Goal: Information Seeking & Learning: Learn about a topic

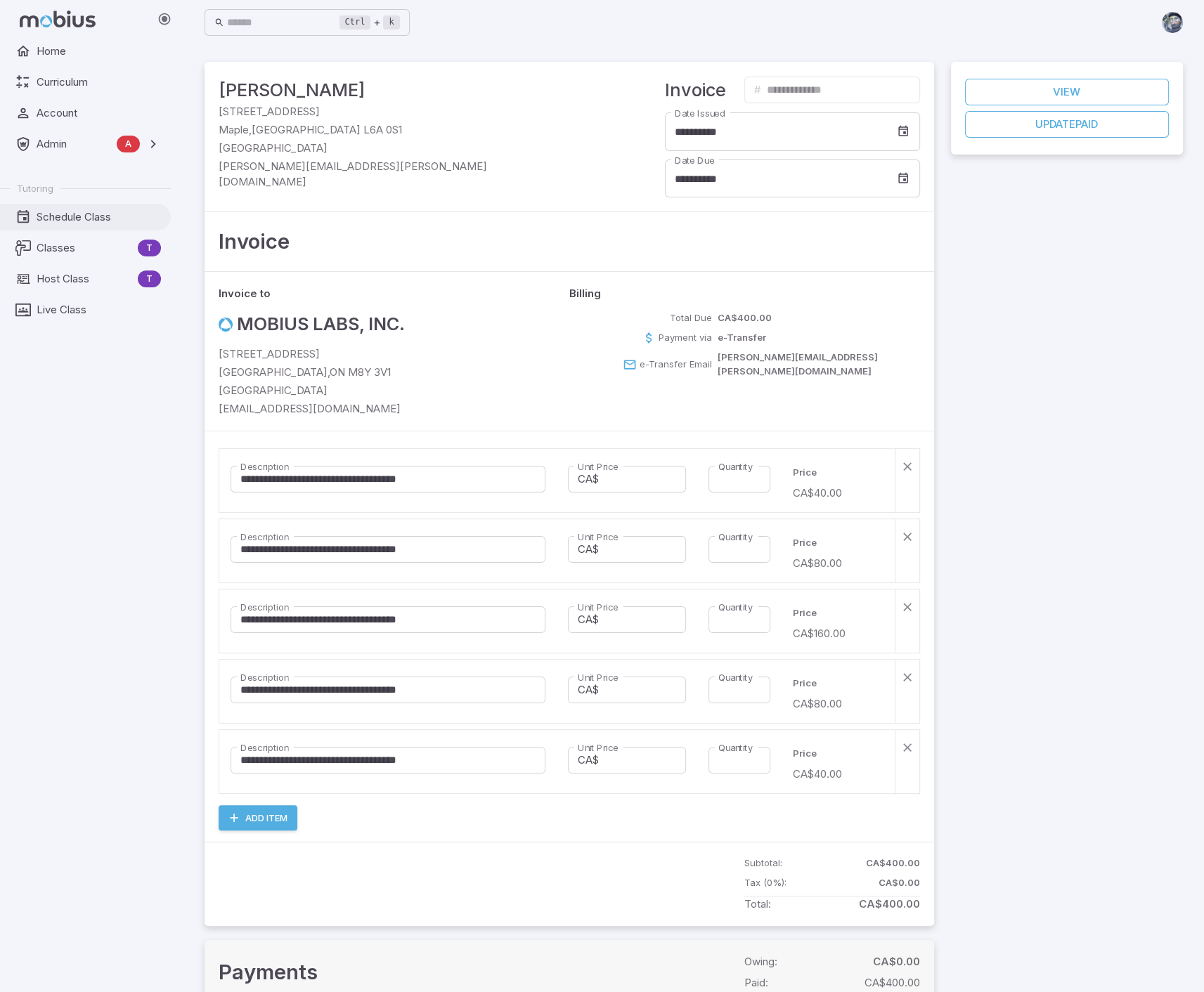
click at [107, 213] on span "Schedule Class" at bounding box center [99, 216] width 124 height 16
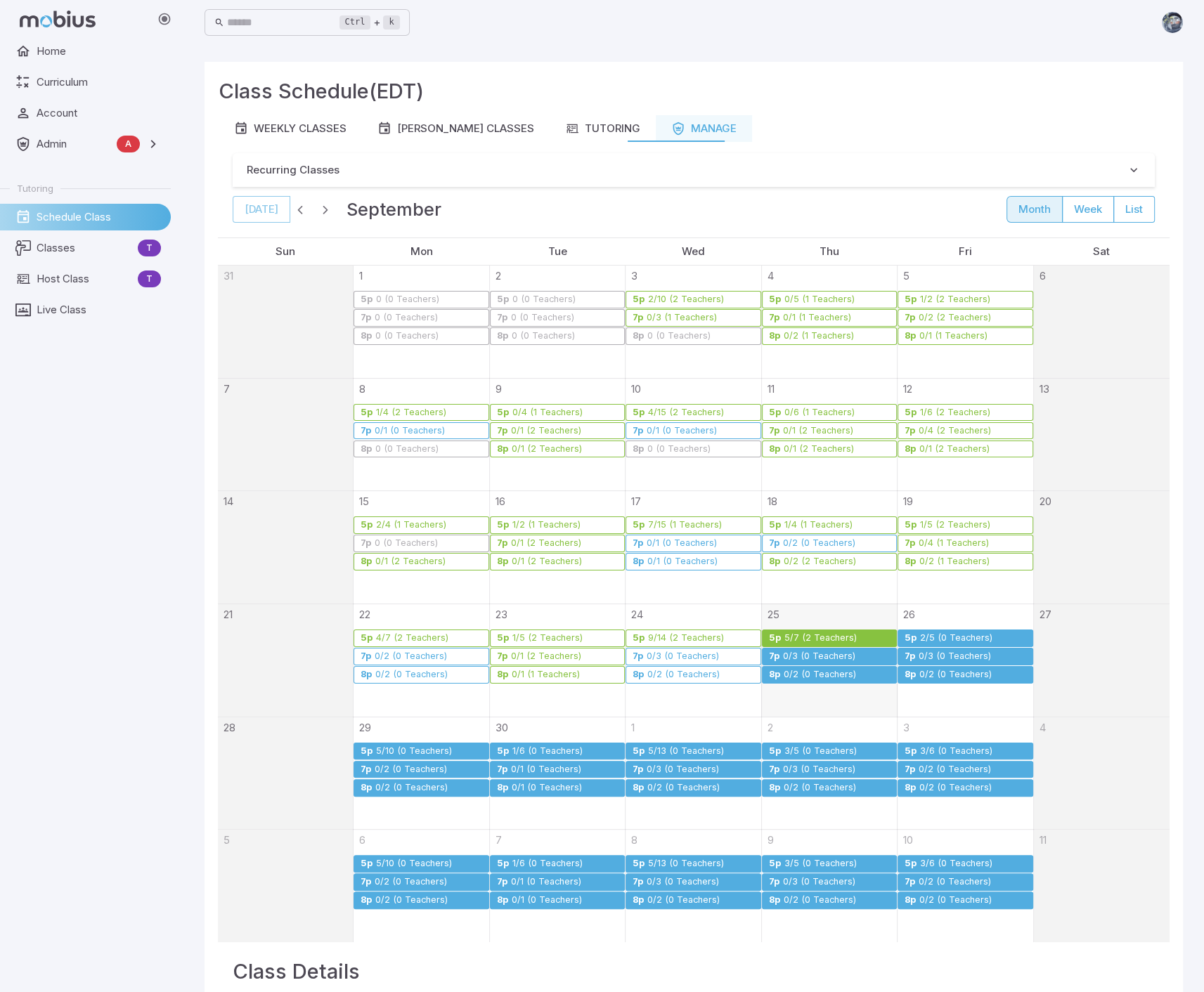
click at [943, 635] on div "2/5 (0 Teachers)" at bounding box center [956, 638] width 74 height 11
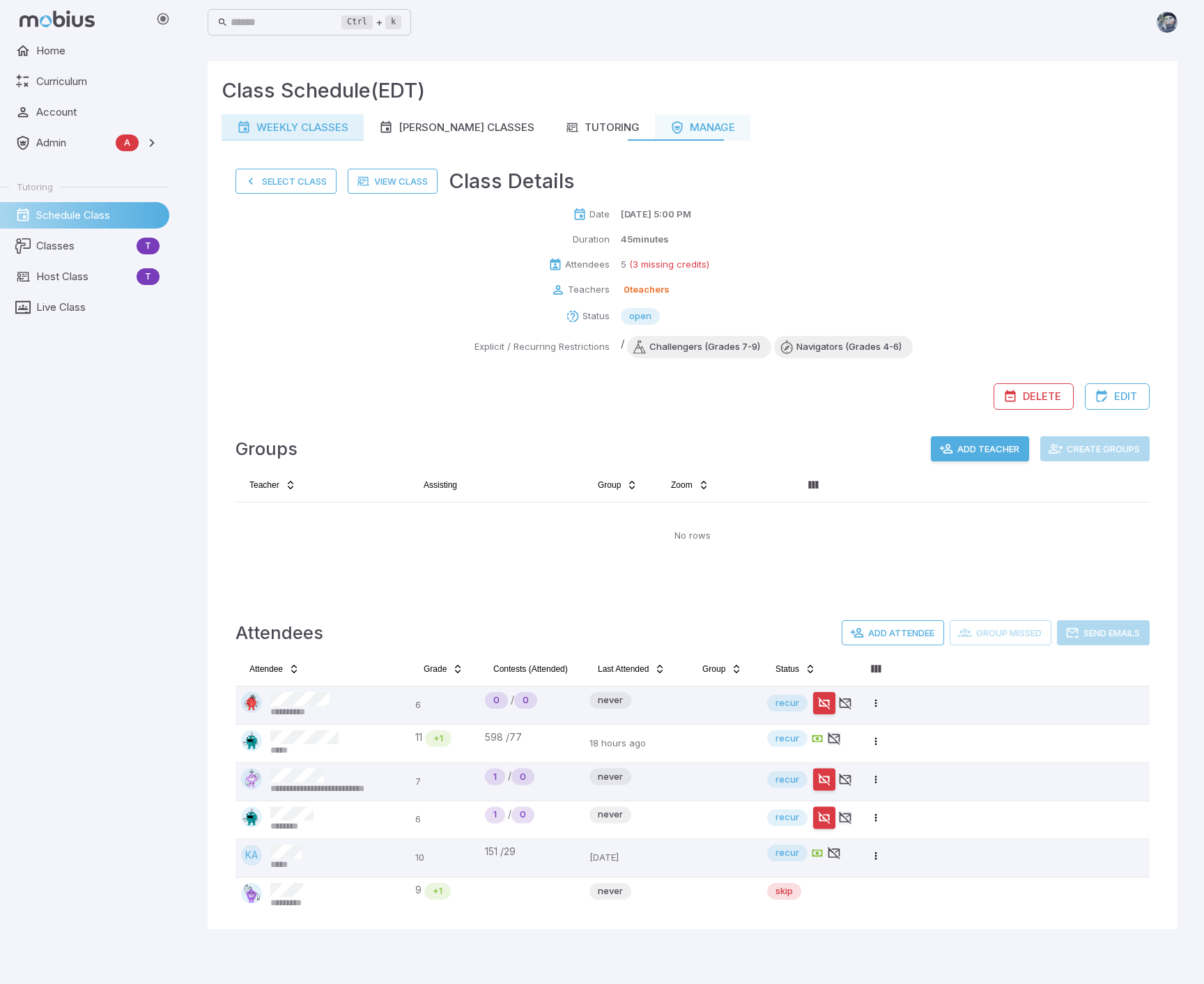
click at [280, 125] on div "Weekly Classes" at bounding box center [293, 128] width 112 height 16
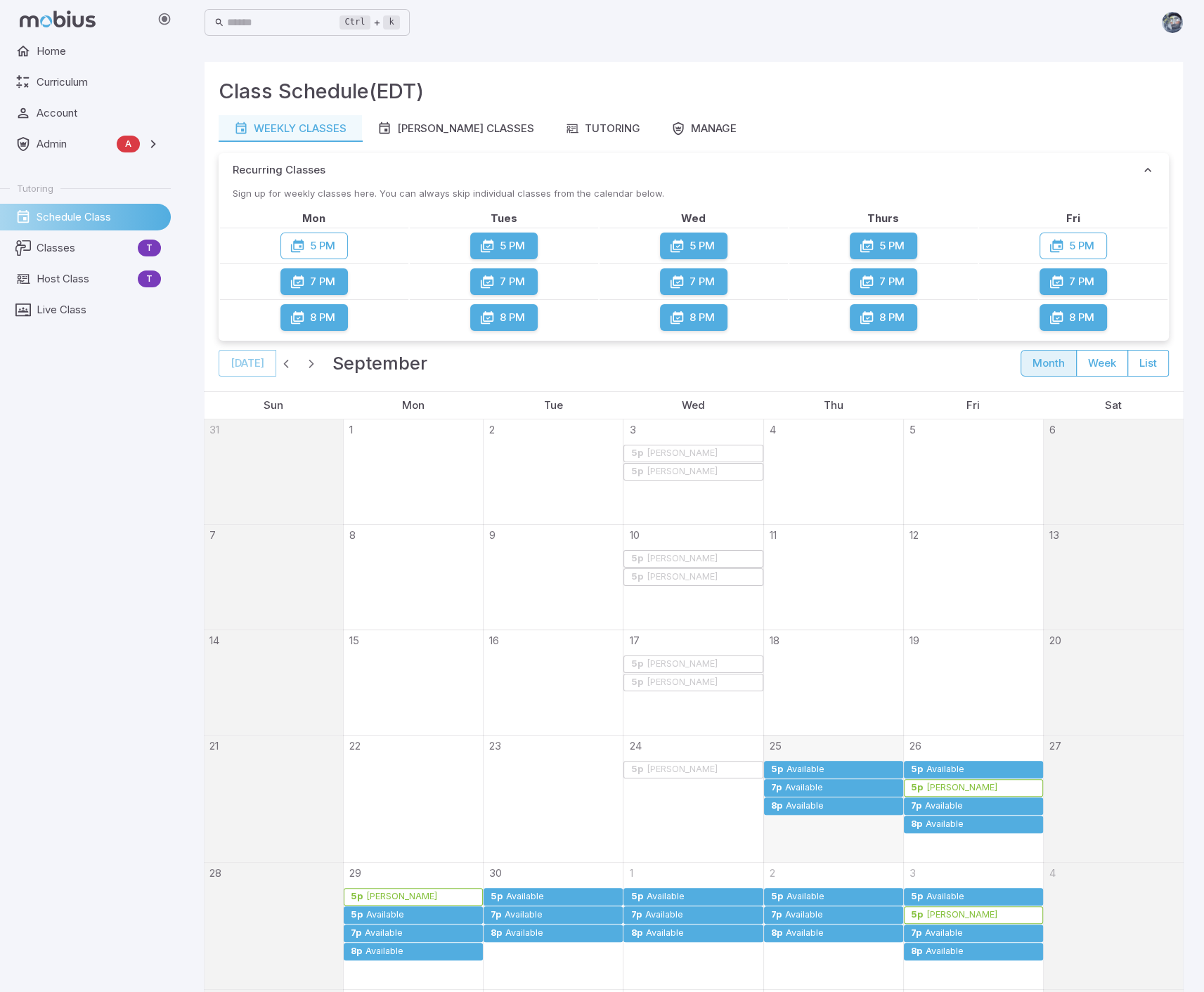
click at [941, 768] on div "Available" at bounding box center [945, 770] width 39 height 11
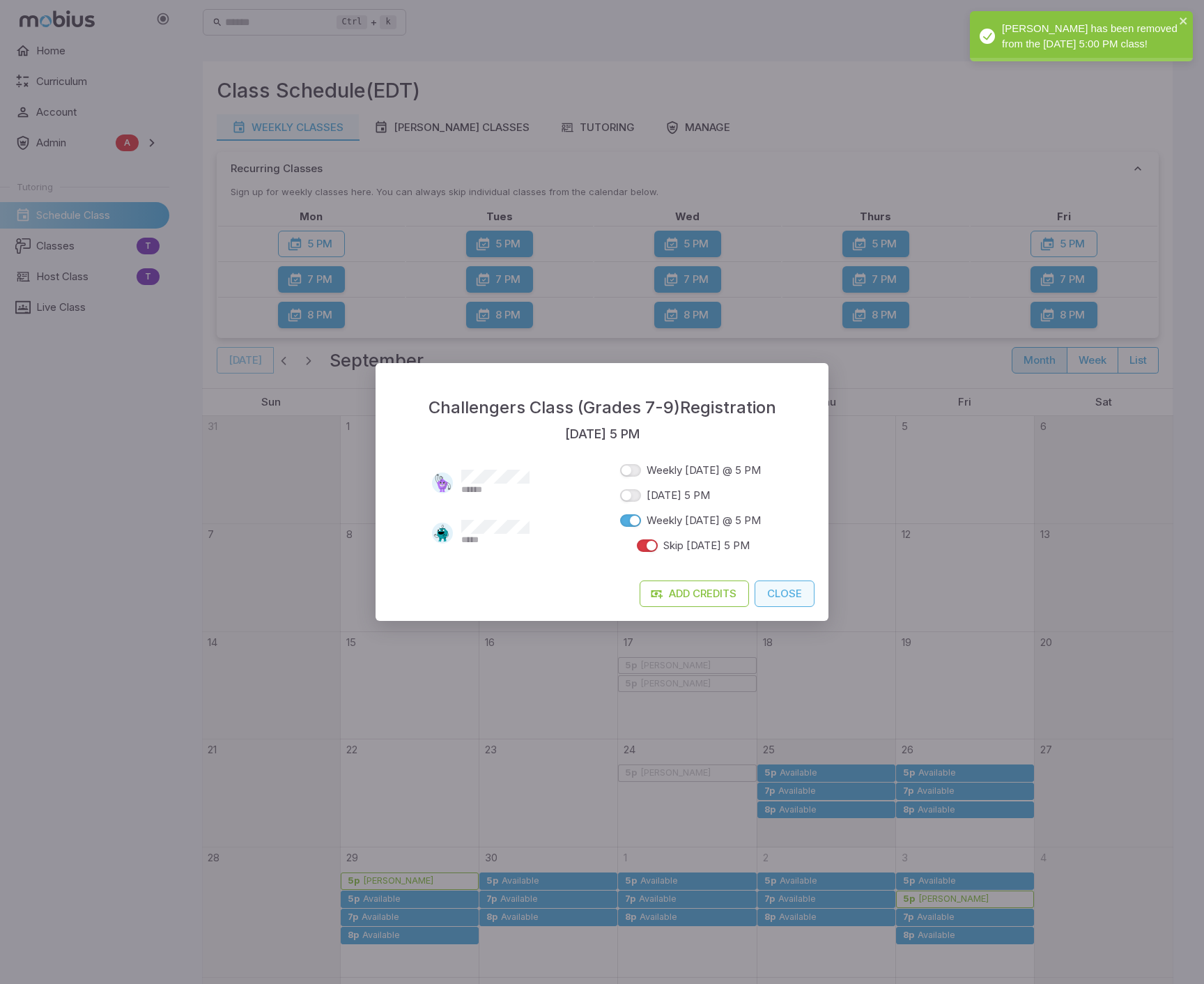
click at [781, 597] on button "Close" at bounding box center [784, 594] width 60 height 26
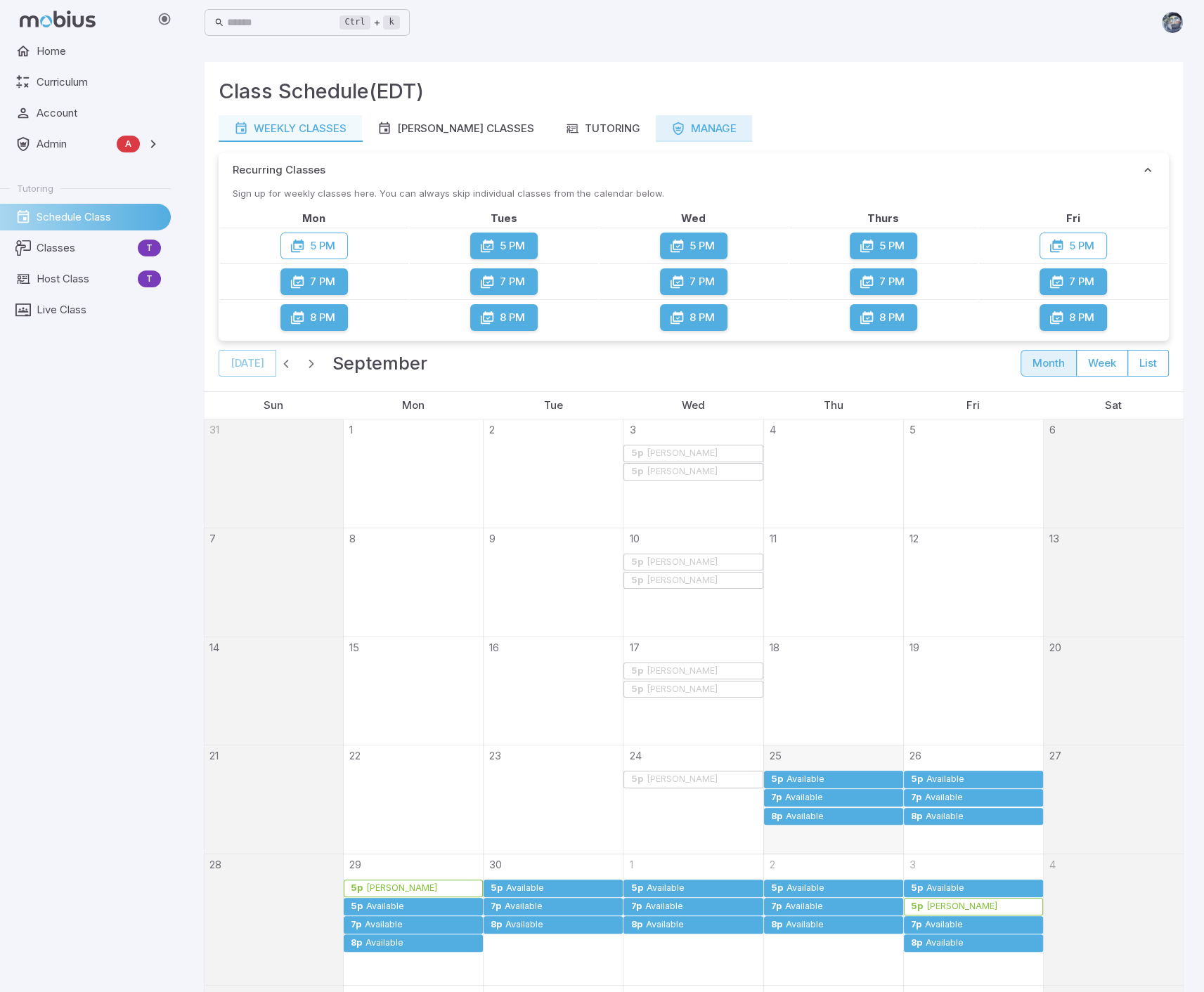
click at [671, 131] on icon at bounding box center [678, 129] width 14 height 14
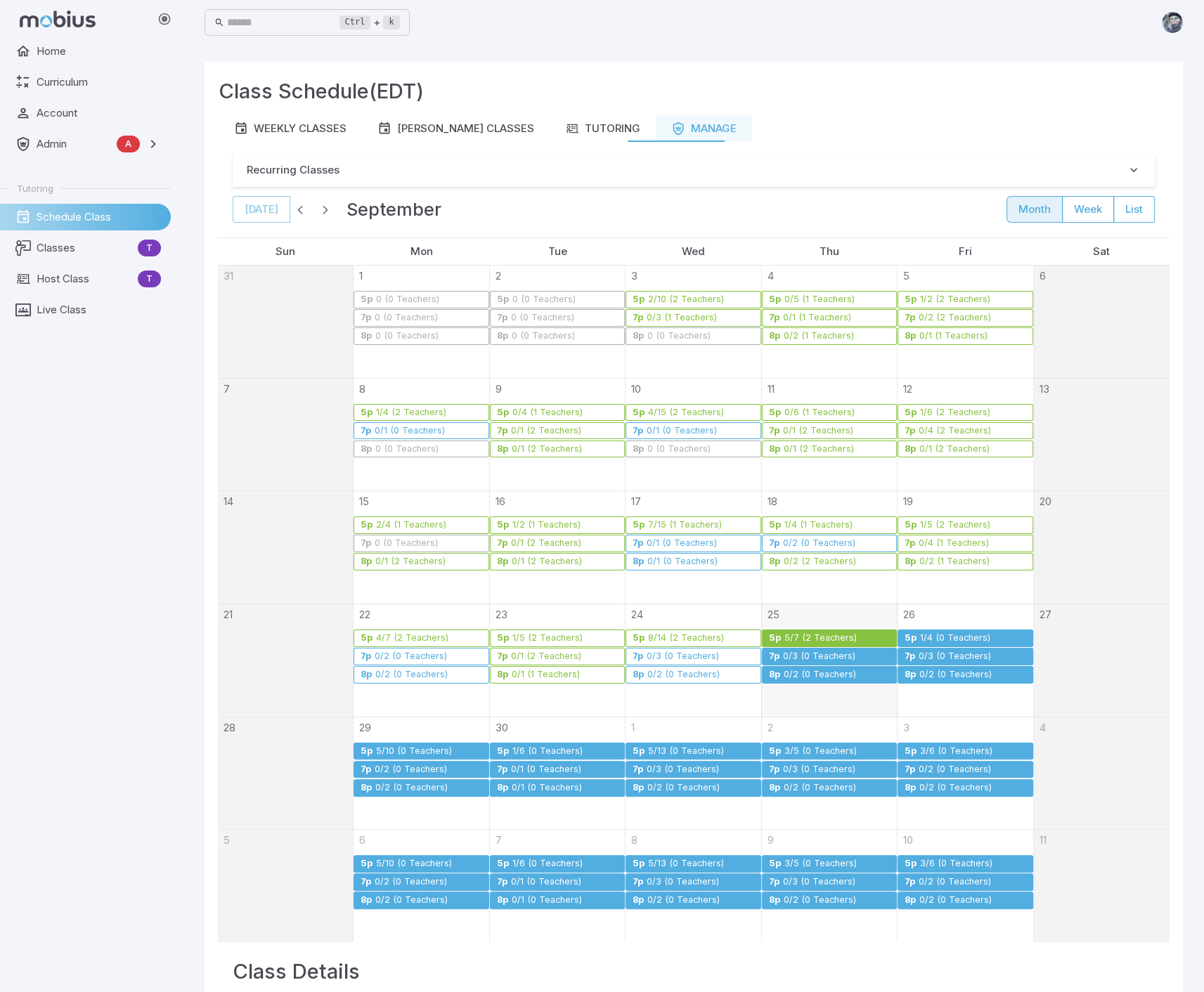
click at [942, 635] on div "1/4 (0 Teachers)" at bounding box center [955, 638] width 71 height 11
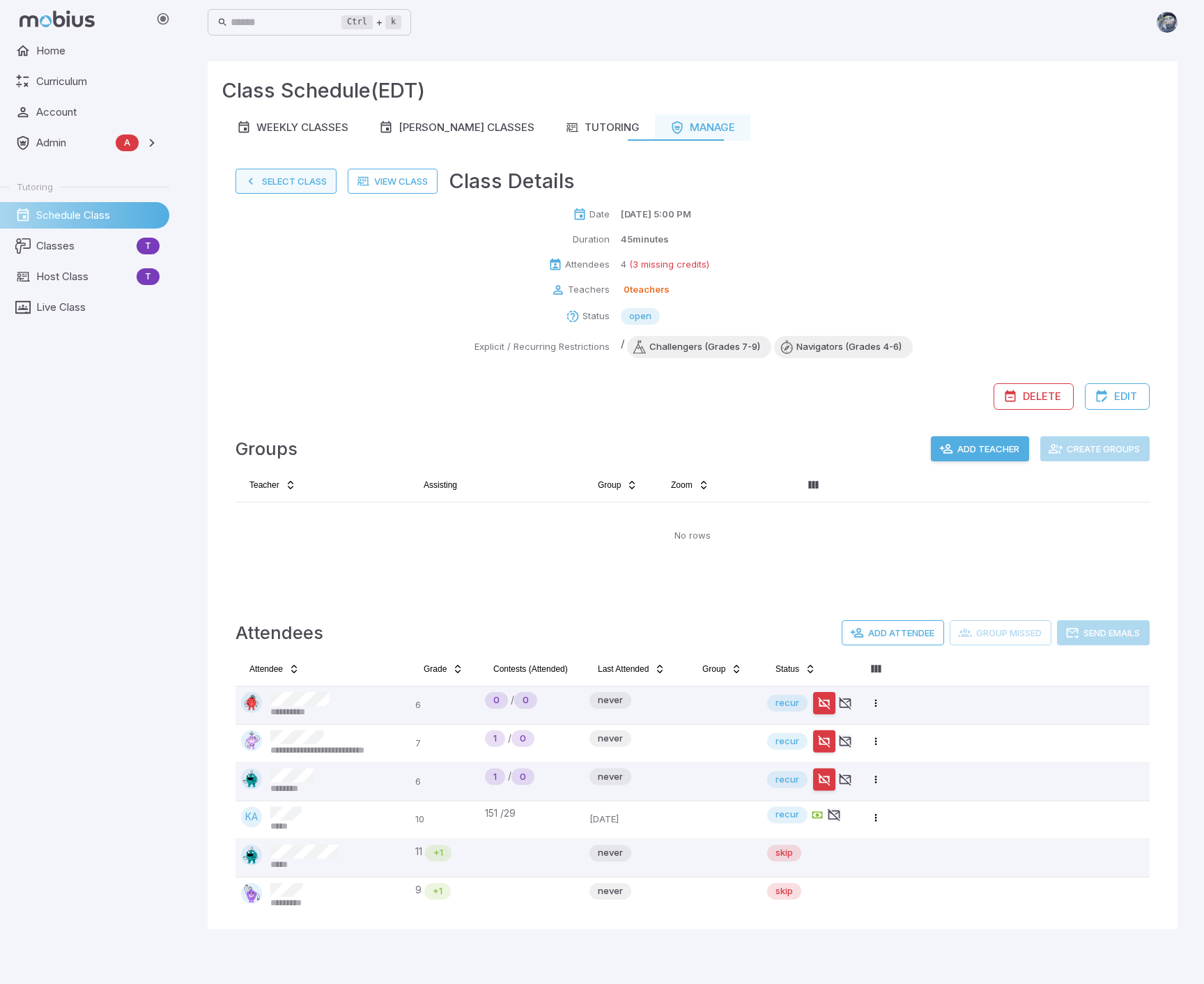
click at [293, 181] on button "Select Class" at bounding box center [285, 181] width 101 height 25
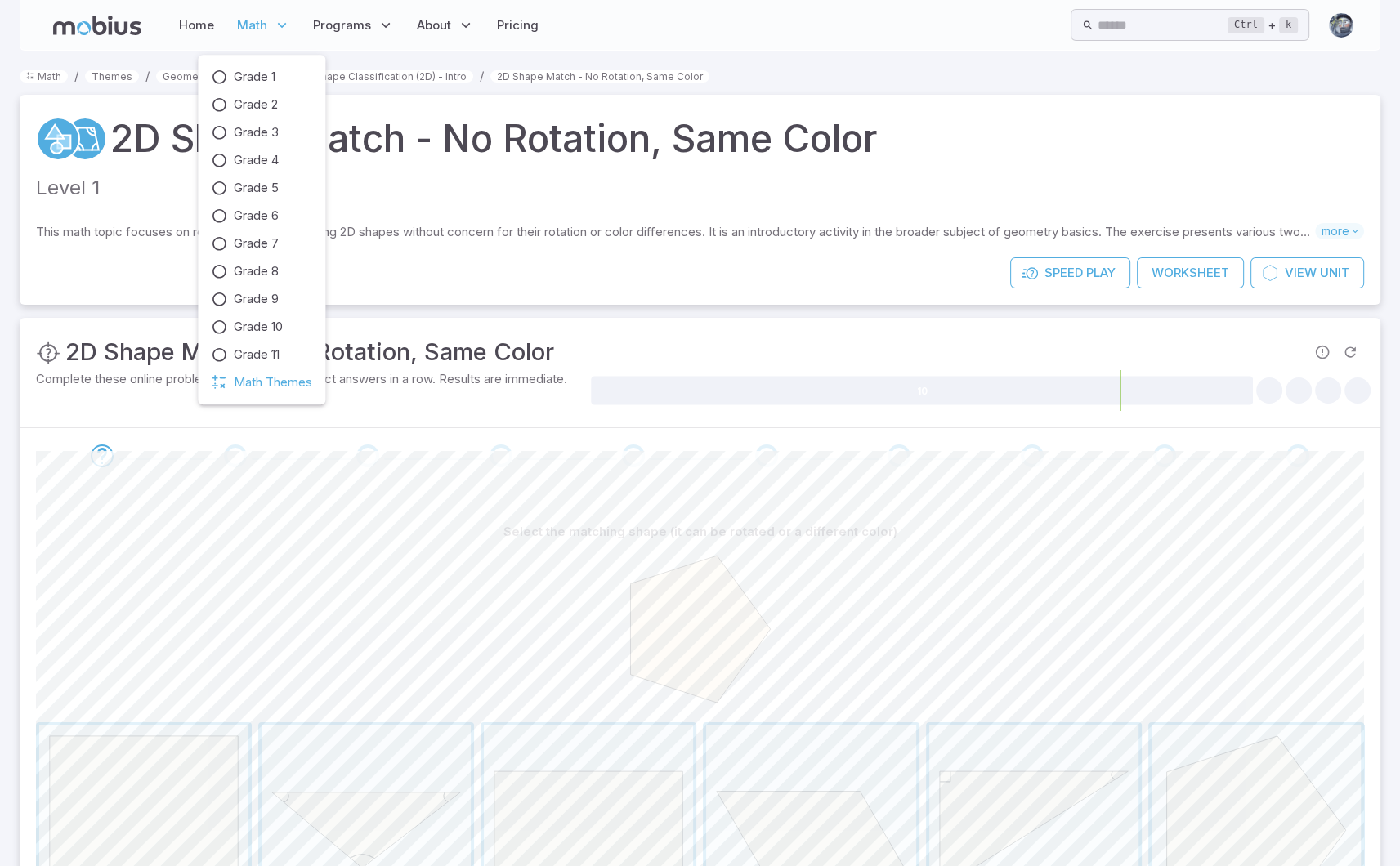
click at [249, 25] on span "Math" at bounding box center [252, 25] width 30 height 18
click at [243, 131] on span "Grade 3" at bounding box center [256, 132] width 45 height 18
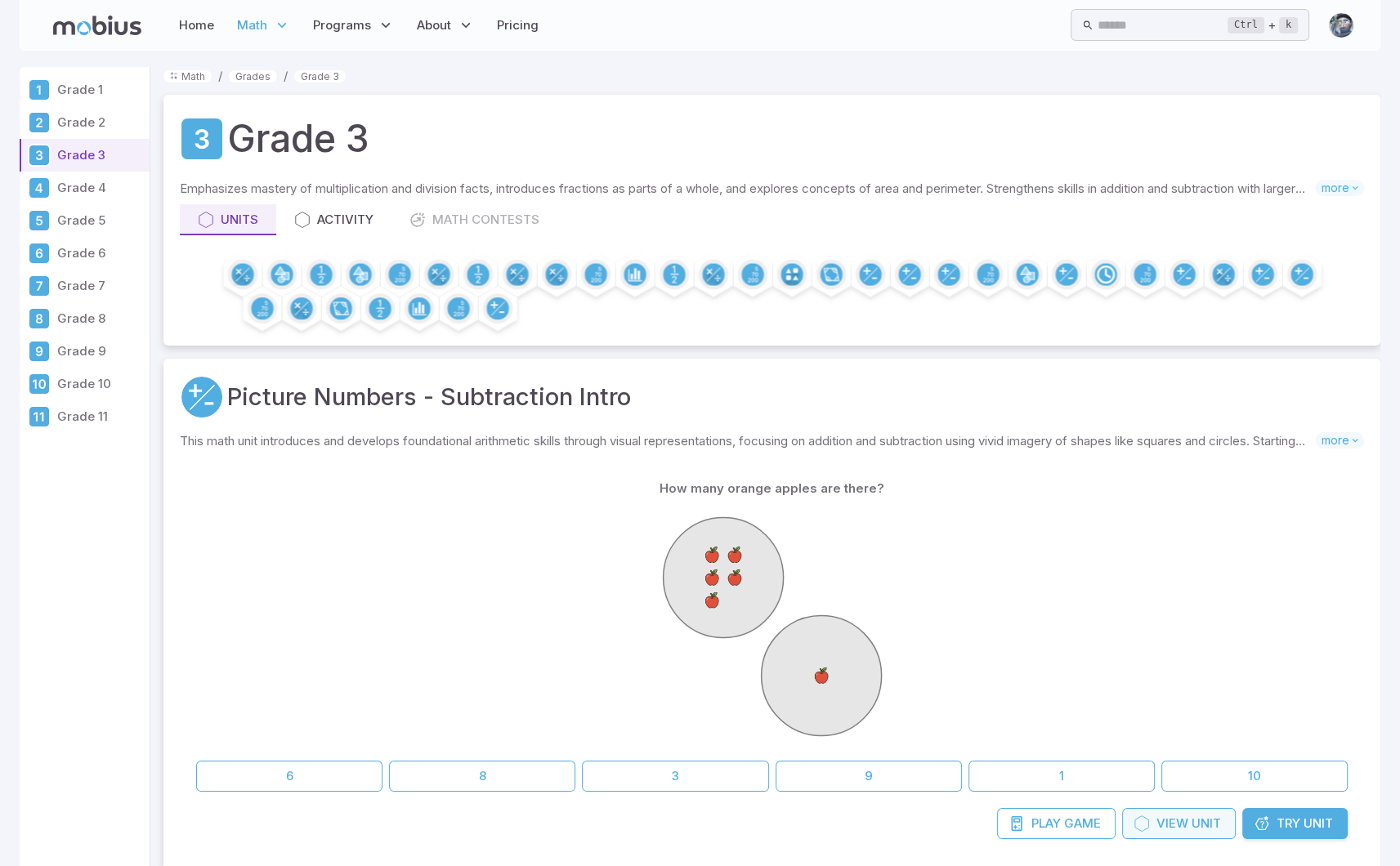
click at [1189, 816] on link "View Unit" at bounding box center [1179, 824] width 114 height 31
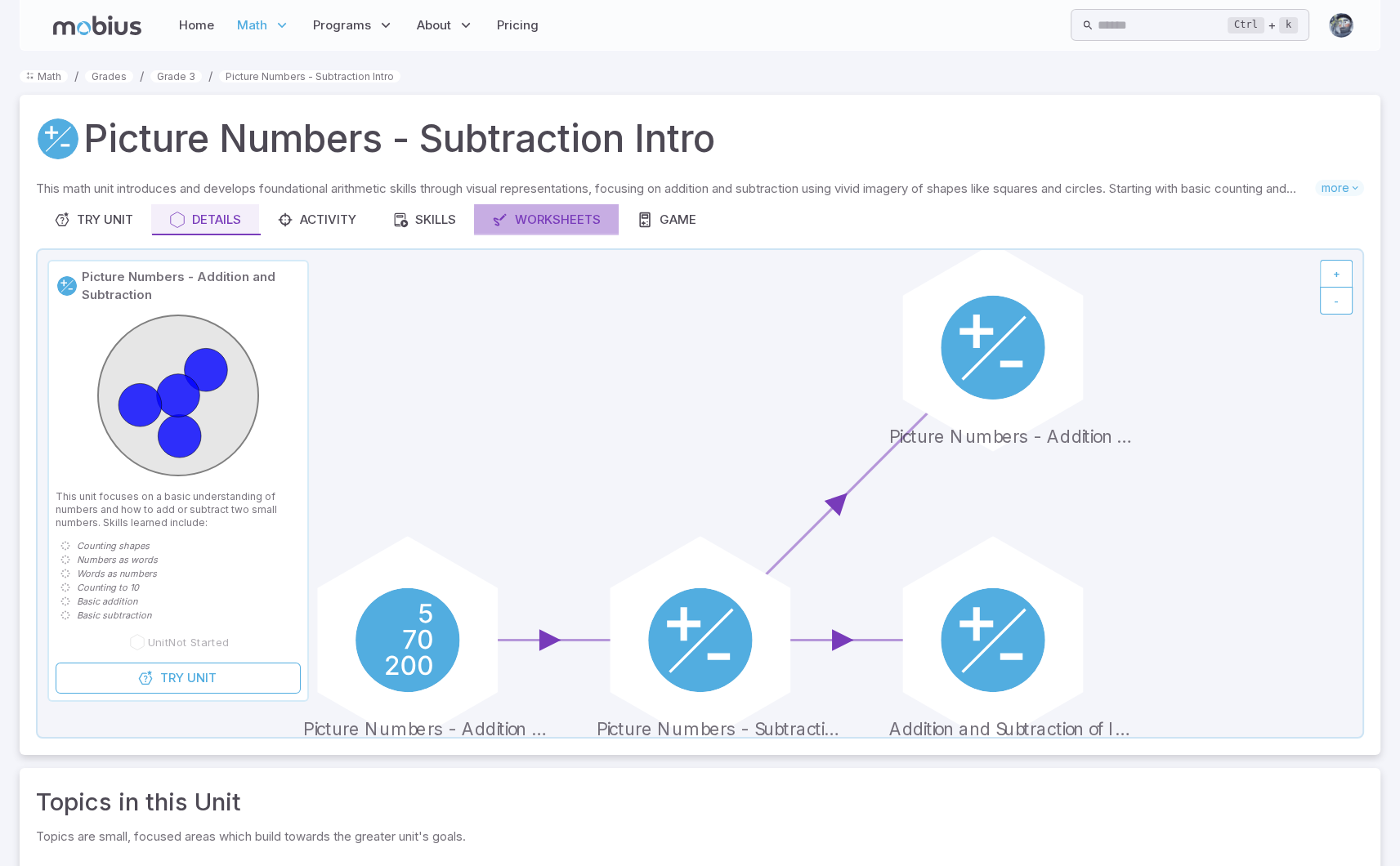
click at [544, 214] on div "Worksheets" at bounding box center [546, 220] width 109 height 18
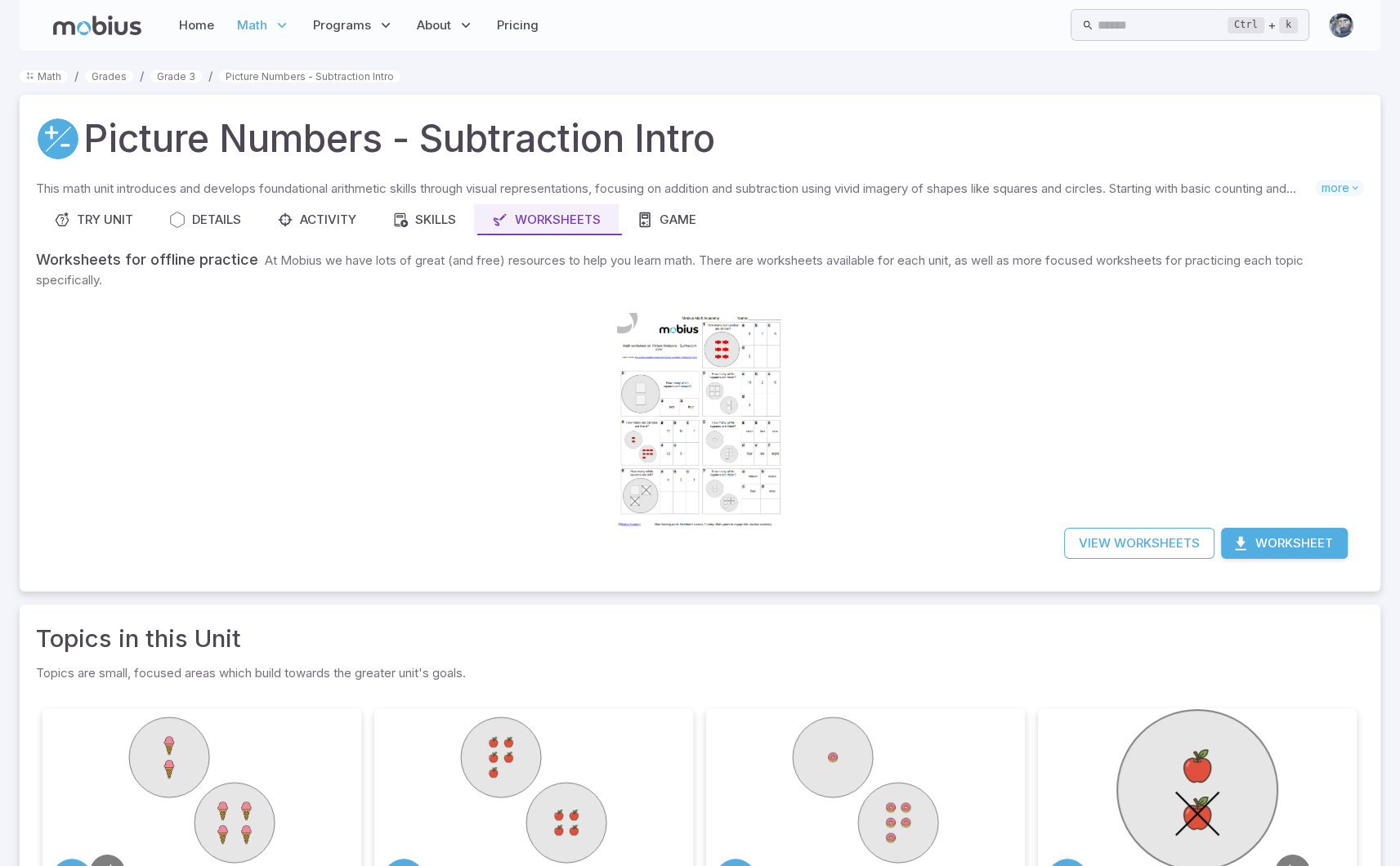
click at [702, 414] on div at bounding box center [700, 419] width 167 height 235
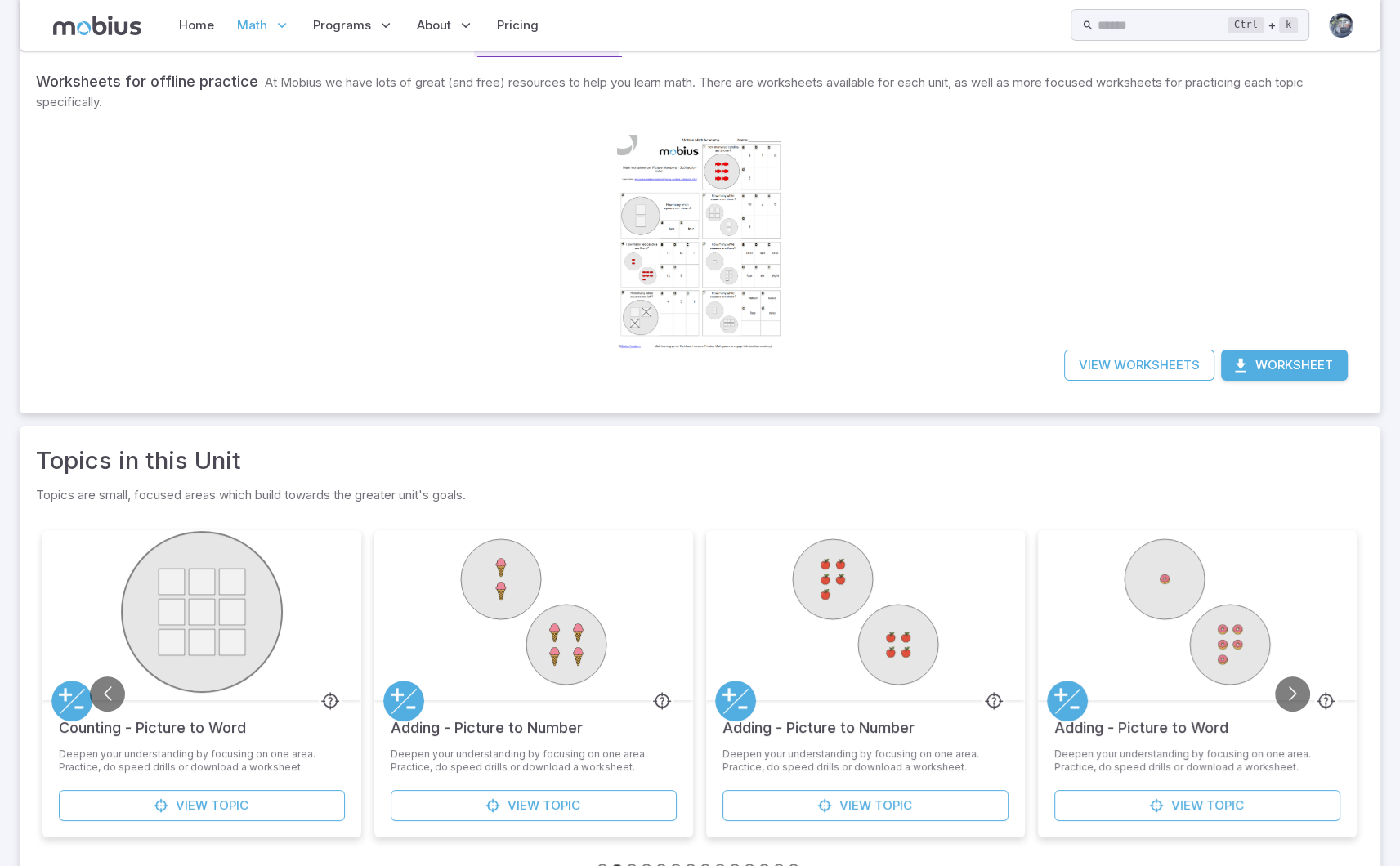
scroll to position [221, 0]
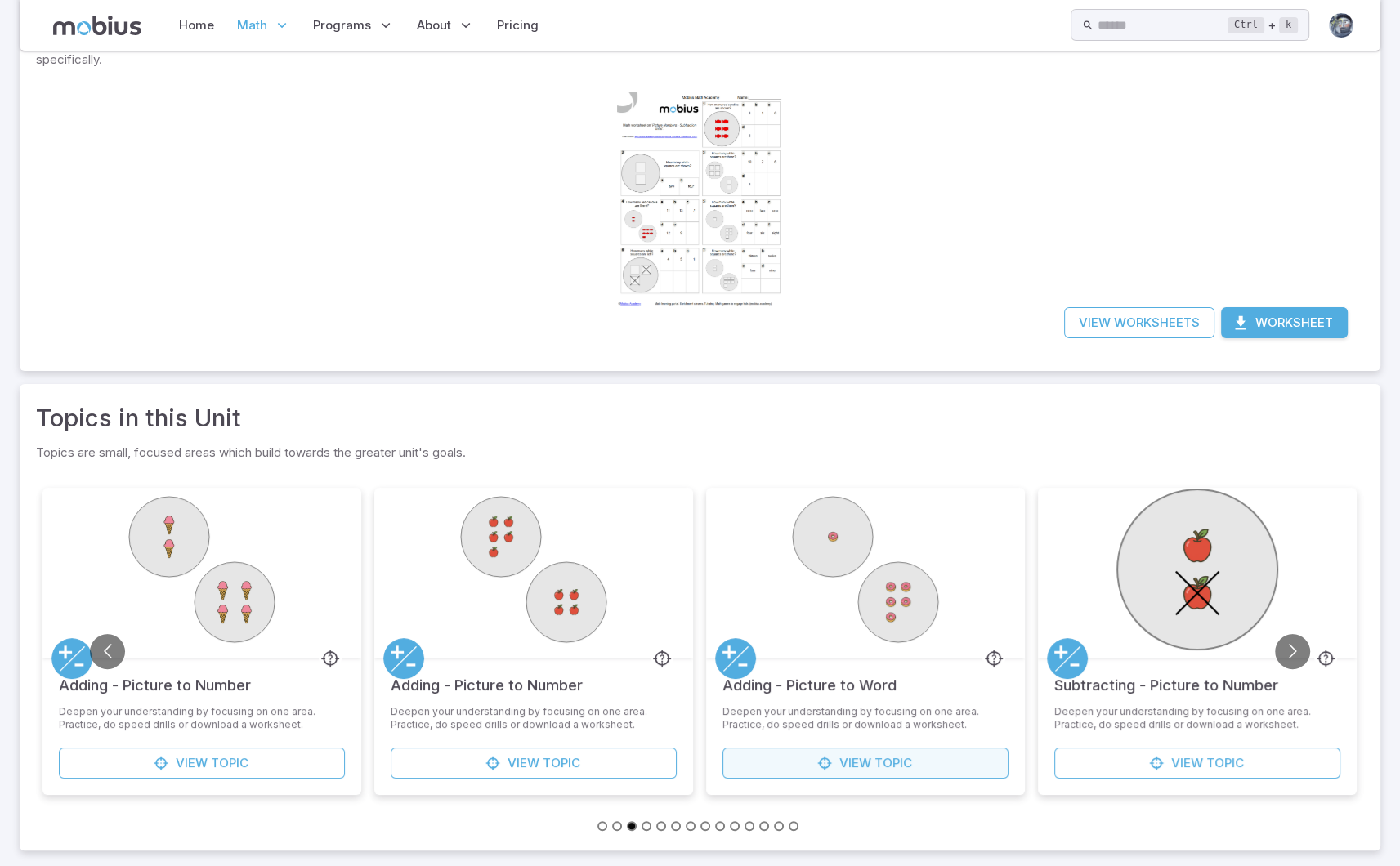
click at [852, 762] on span "View" at bounding box center [855, 763] width 32 height 18
